Goal: Find specific page/section

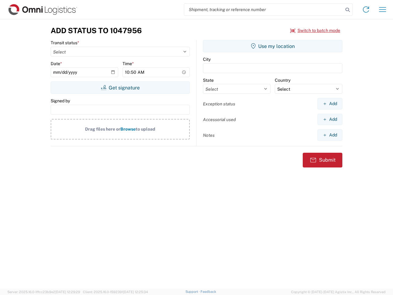
click at [264, 10] on input "search" at bounding box center [263, 10] width 159 height 12
click at [348, 10] on icon at bounding box center [347, 10] width 9 height 9
click at [366, 10] on icon at bounding box center [366, 10] width 10 height 10
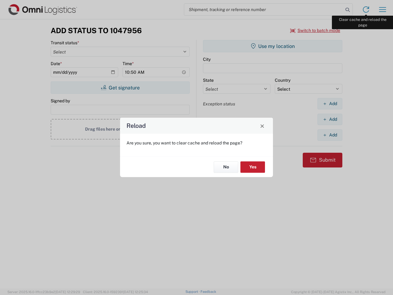
click at [383, 10] on div "Reload Are you sure, you want to clear cache and reload the page? No Yes" at bounding box center [196, 147] width 393 height 295
click at [316, 30] on div "Reload Are you sure, you want to clear cache and reload the page? No Yes" at bounding box center [196, 147] width 393 height 295
click at [120, 88] on div "Reload Are you sure, you want to clear cache and reload the page? No Yes" at bounding box center [196, 147] width 393 height 295
click at [273, 46] on div "Reload Are you sure, you want to clear cache and reload the page? No Yes" at bounding box center [196, 147] width 393 height 295
click at [330, 104] on div "Reload Are you sure, you want to clear cache and reload the page? No Yes" at bounding box center [196, 147] width 393 height 295
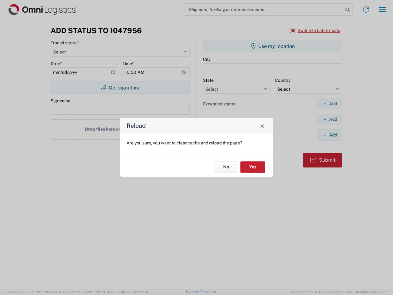
click at [330, 119] on div "Reload Are you sure, you want to clear cache and reload the page? No Yes" at bounding box center [196, 147] width 393 height 295
click at [330, 135] on div "Reload Are you sure, you want to clear cache and reload the page? No Yes" at bounding box center [196, 147] width 393 height 295
